Goal: Task Accomplishment & Management: Manage account settings

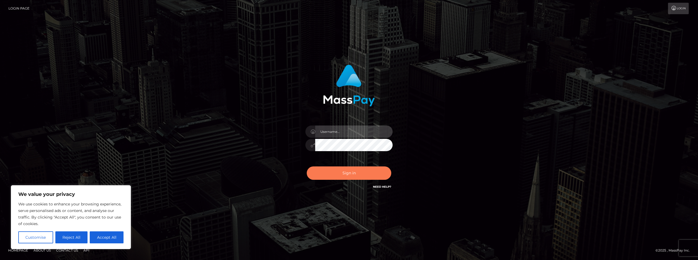
type input "FelipeGVN"
click at [352, 174] on button "Sign in" at bounding box center [349, 172] width 85 height 13
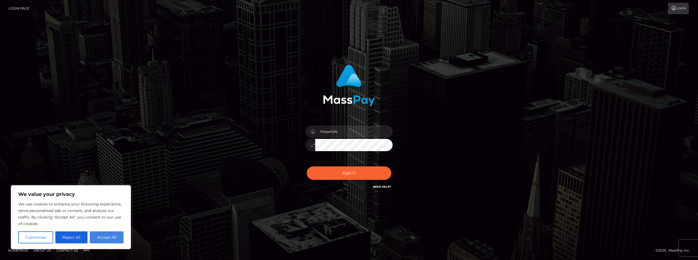
click at [107, 233] on button "Accept All" at bounding box center [107, 237] width 34 height 12
checkbox input "true"
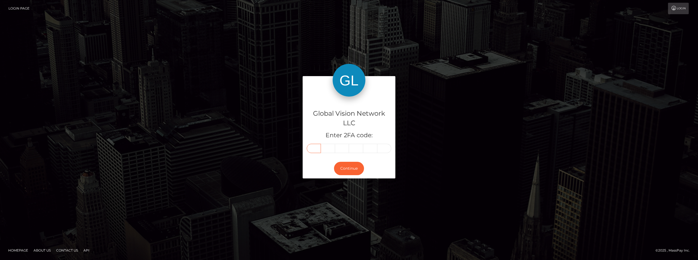
click at [314, 148] on input "text" at bounding box center [314, 148] width 14 height 9
type input "9"
type input "2"
type input "1"
type input "8"
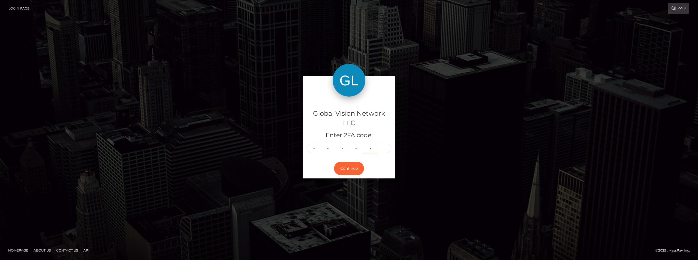
type input "4"
type input "7"
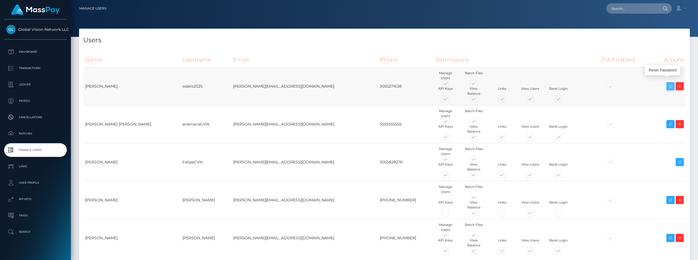
click at [669, 83] on icon at bounding box center [671, 86] width 7 height 7
